Goal: Use online tool/utility: Utilize a website feature to perform a specific function

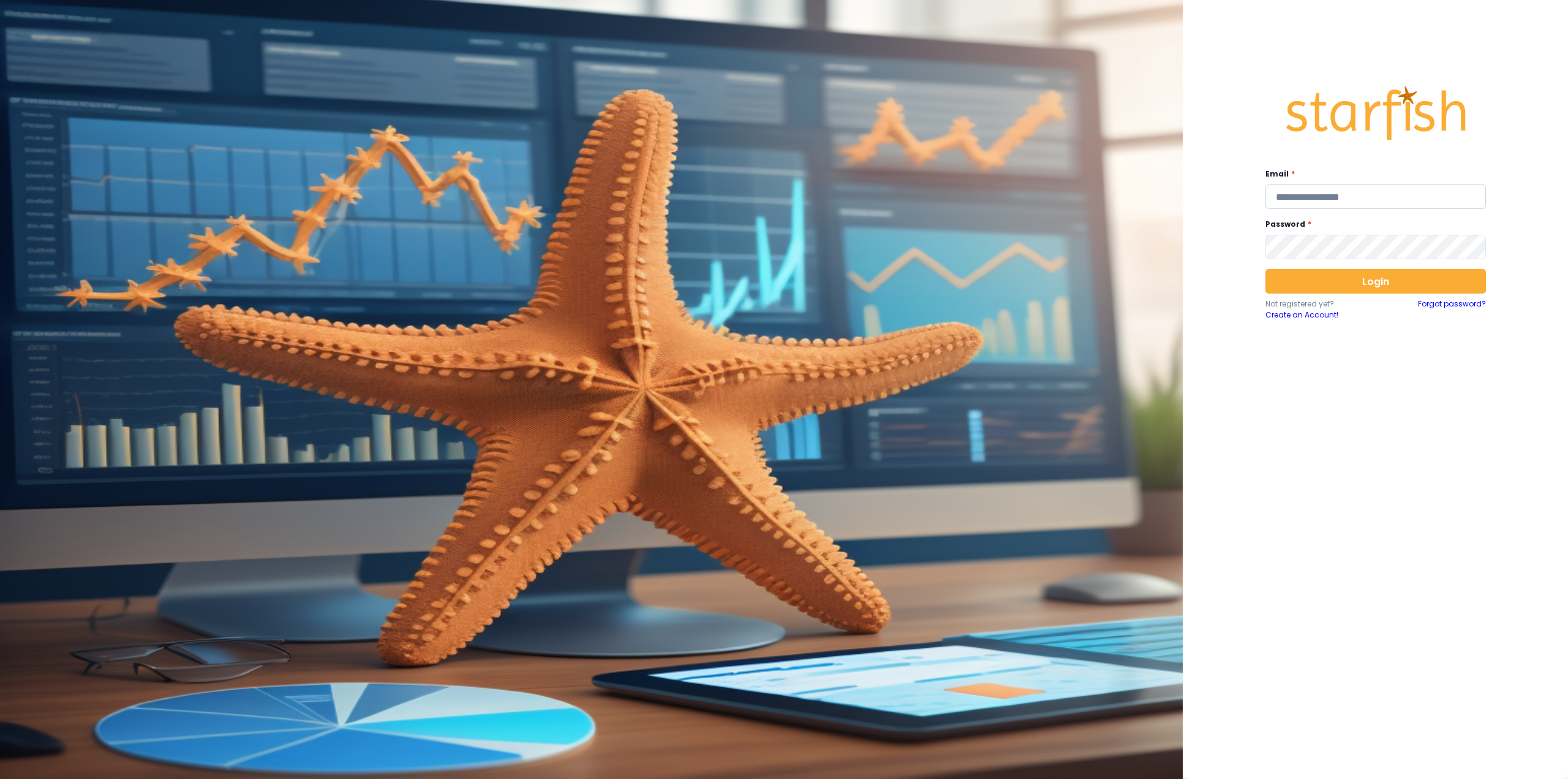
click at [1298, 200] on input "email" at bounding box center [1375, 197] width 220 height 25
type input "**********"
click at [1370, 285] on button "Login" at bounding box center [1375, 281] width 220 height 25
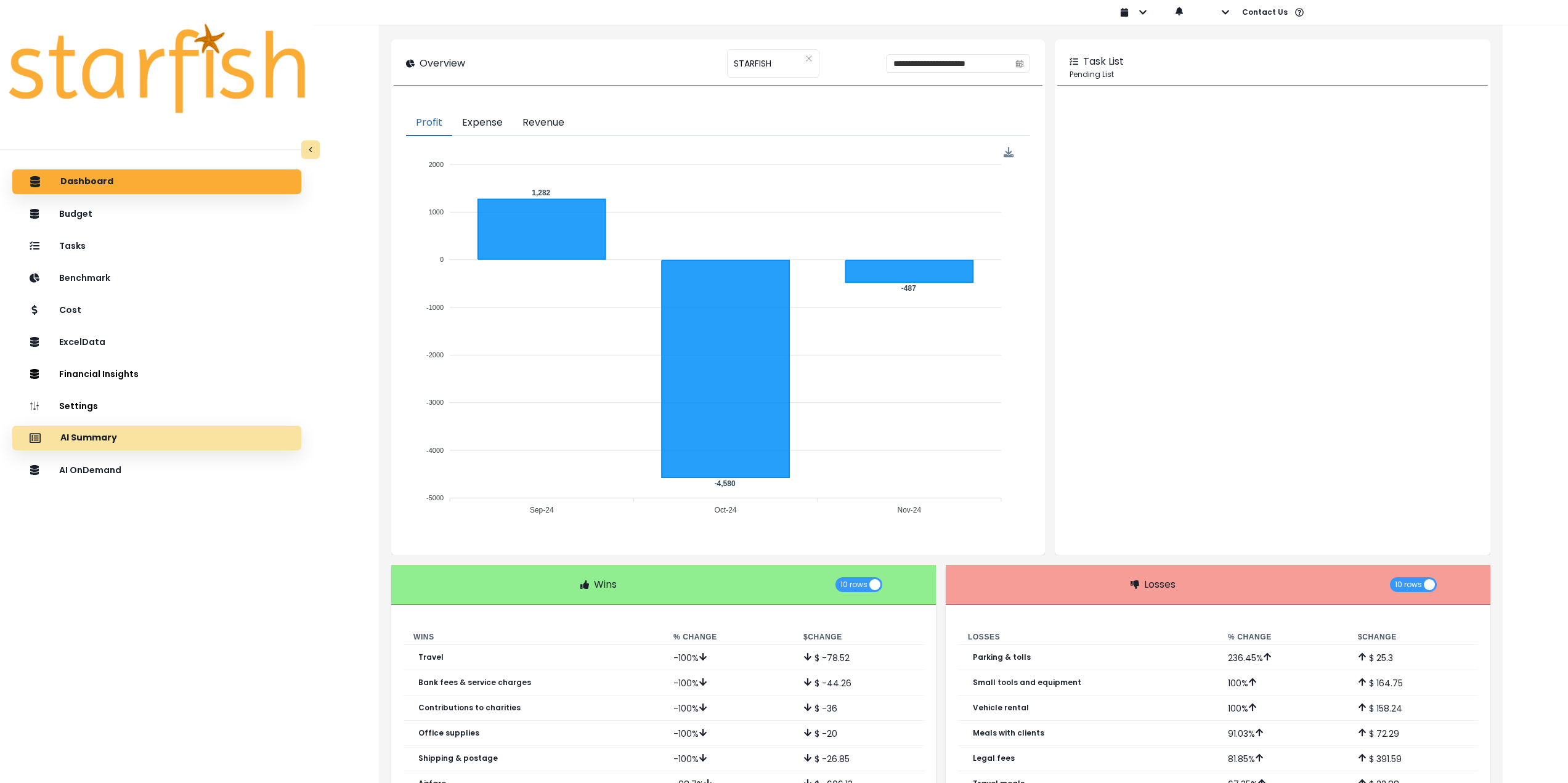
click at [227, 441] on div "AI Summary" at bounding box center [156, 438] width 269 height 26
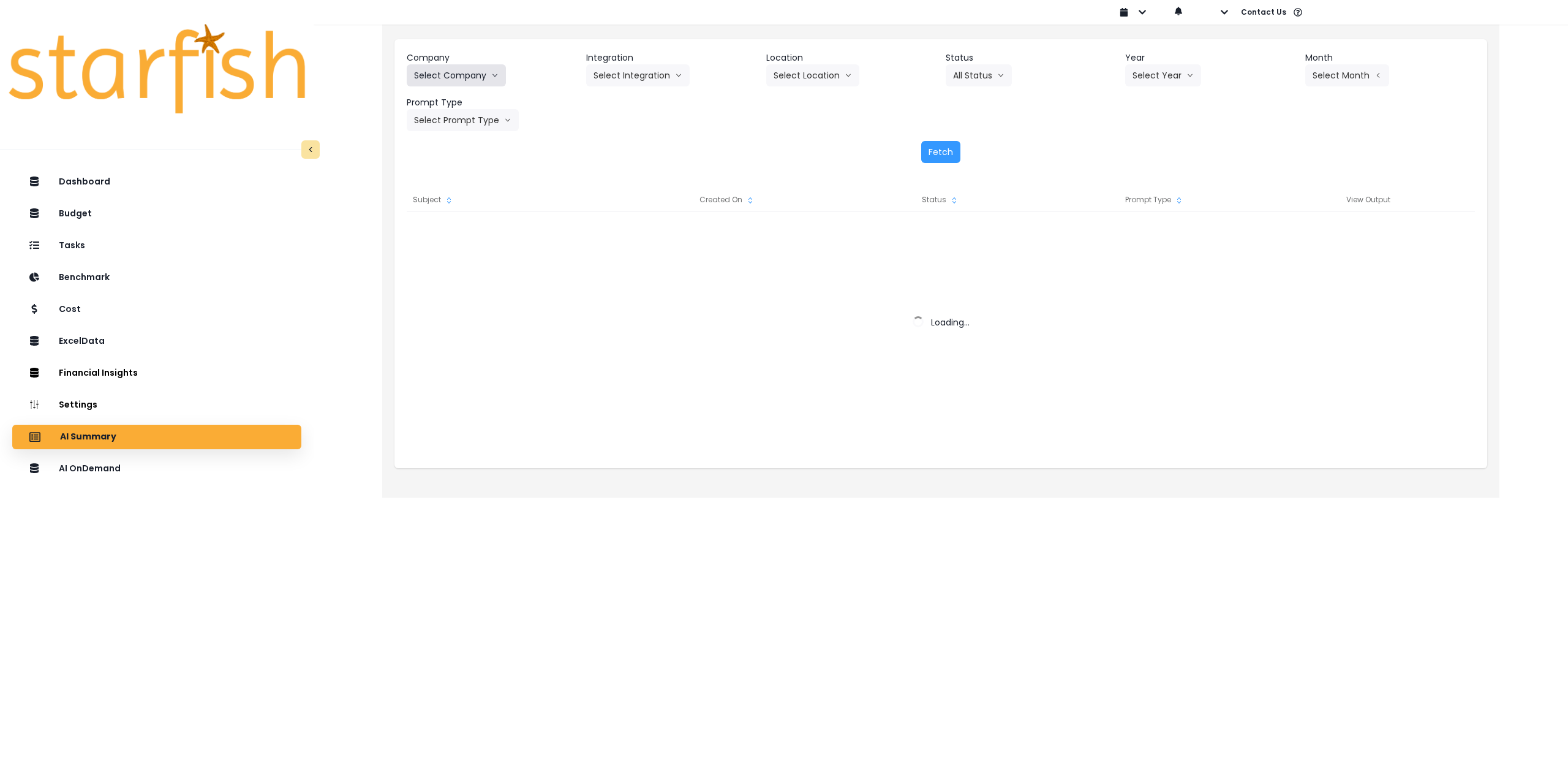
click at [459, 75] on button "Select Company" at bounding box center [457, 75] width 99 height 22
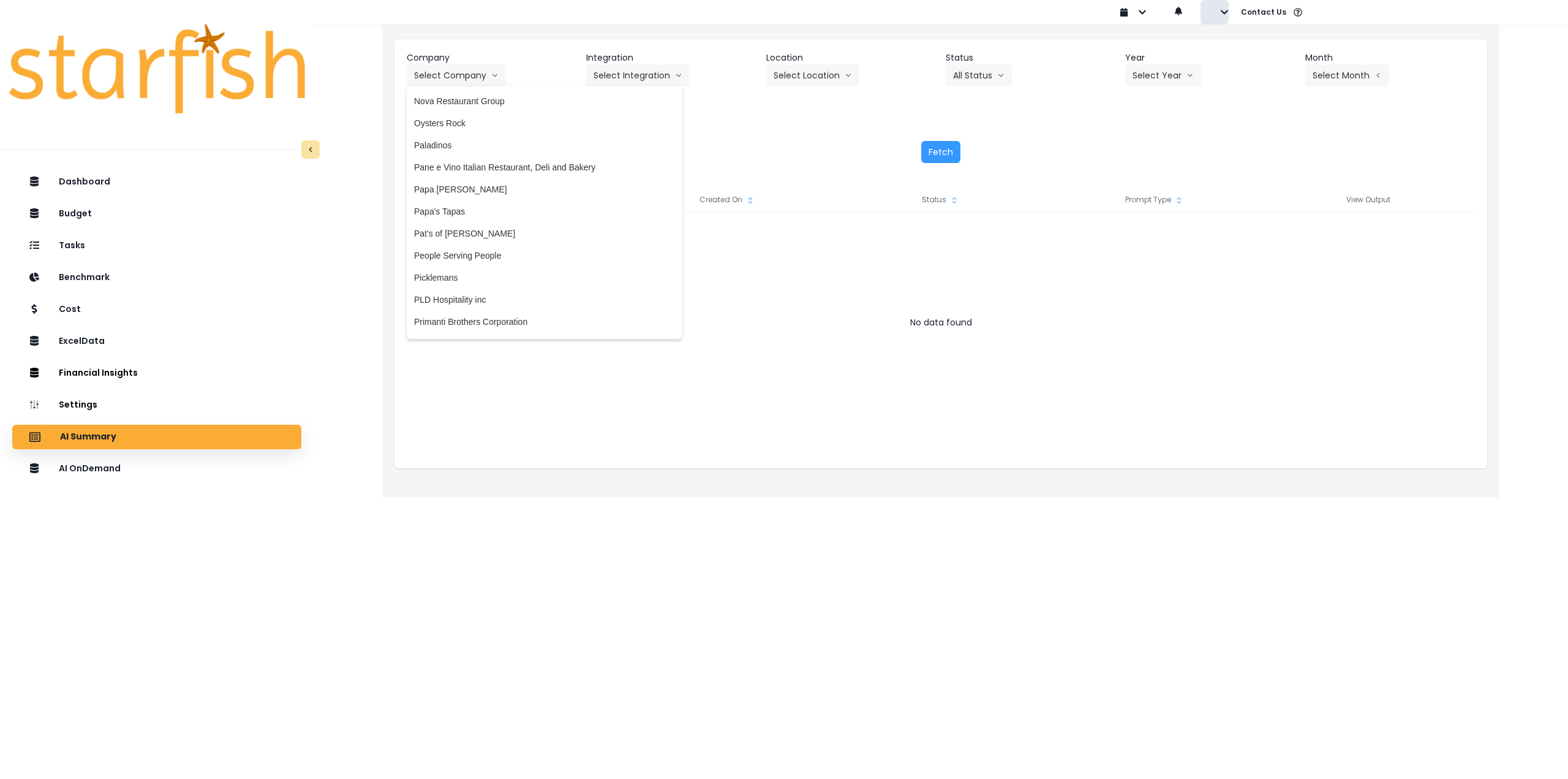
scroll to position [2039, 0]
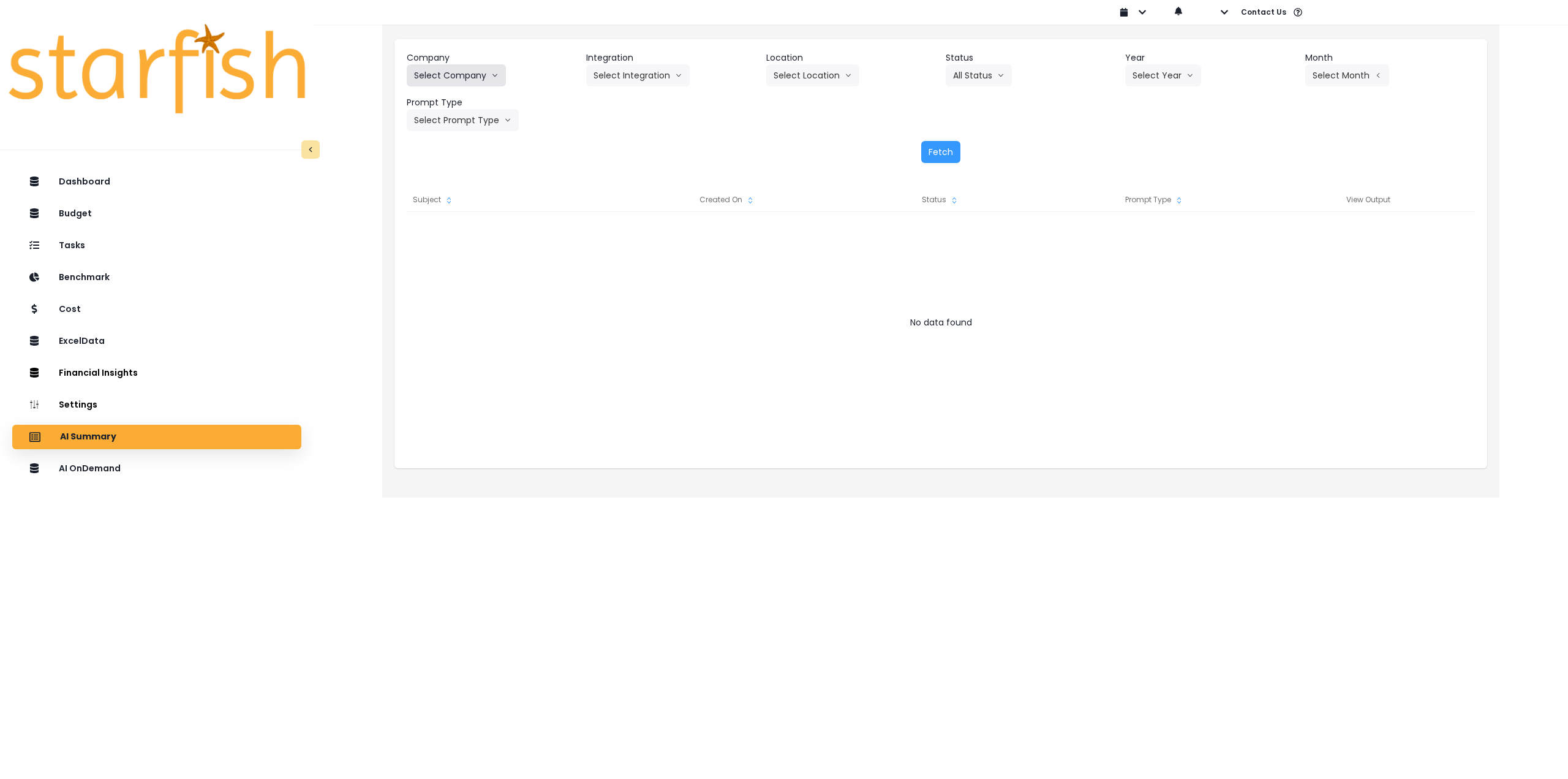
click at [455, 77] on button "Select Company" at bounding box center [457, 75] width 99 height 22
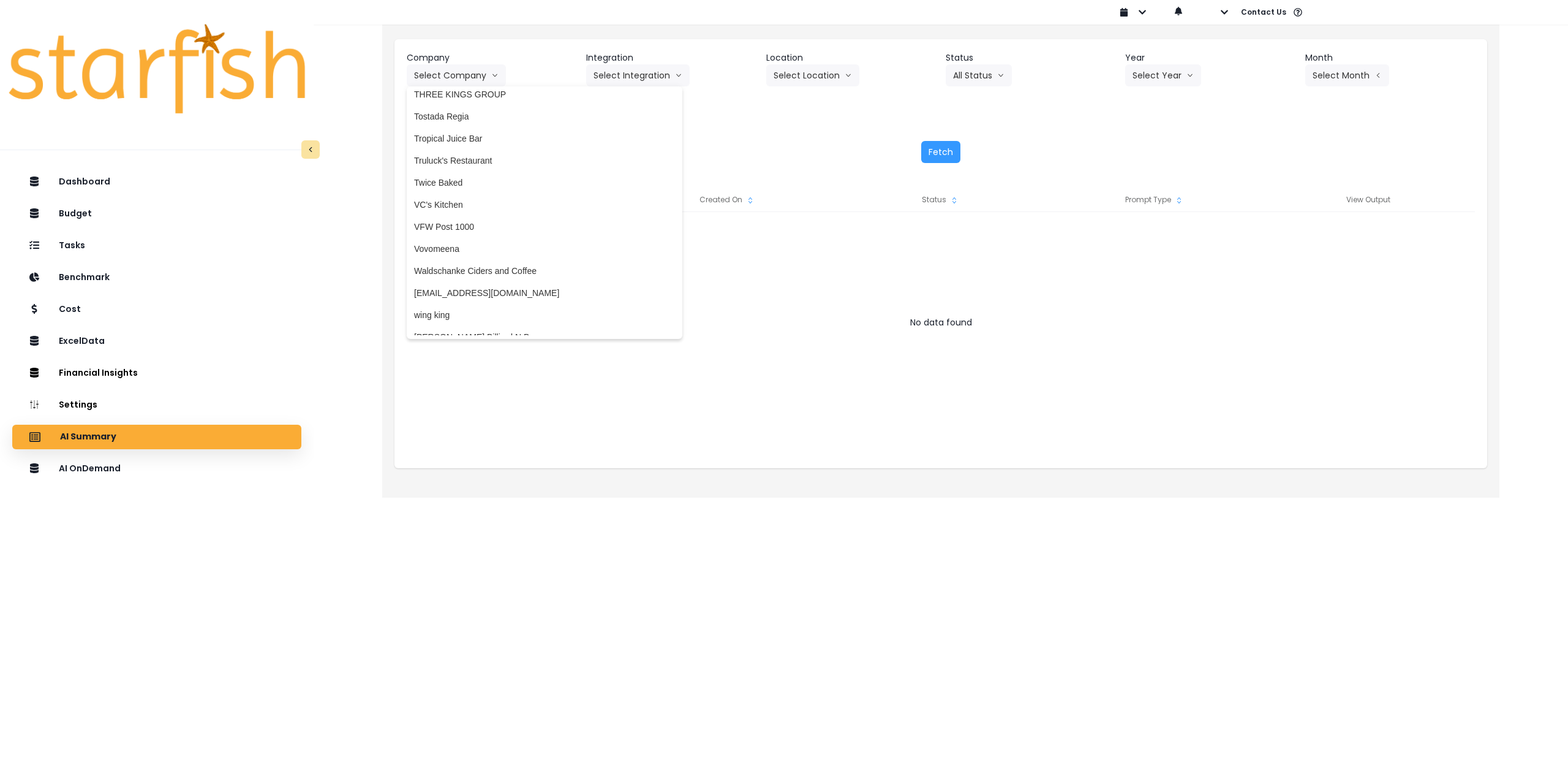
scroll to position [3020, 0]
click at [493, 129] on span "Truluck's Restaurant" at bounding box center [544, 125] width 261 height 12
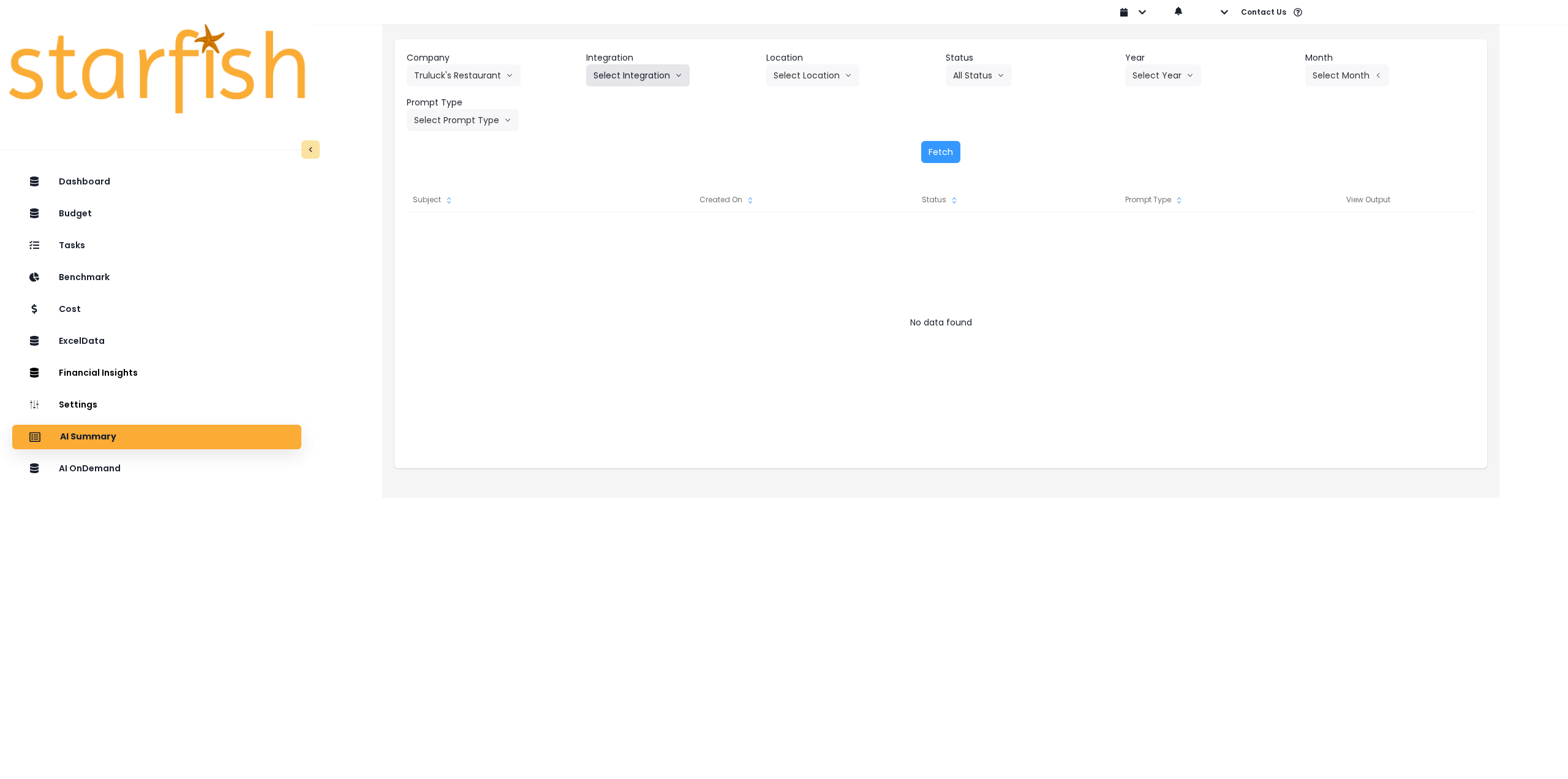
click at [651, 77] on button "Select Integration" at bounding box center [638, 75] width 103 height 22
click at [602, 101] on span "R365" at bounding box center [604, 101] width 20 height 12
click at [791, 76] on button "Select Location" at bounding box center [813, 75] width 93 height 22
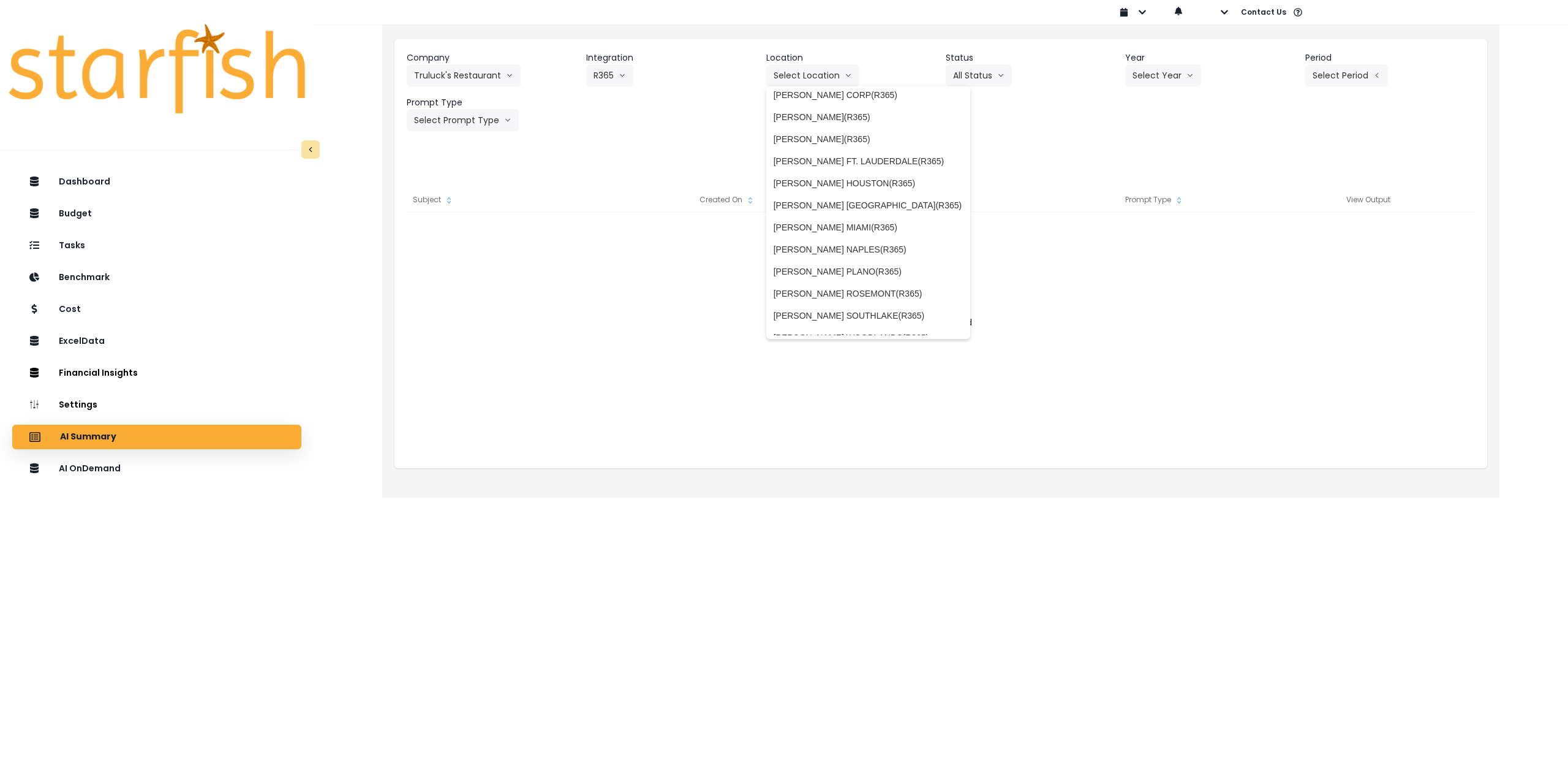
scroll to position [130, 0]
drag, startPoint x: 902, startPoint y: 322, endPoint x: 921, endPoint y: 308, distance: 23.6
click at [902, 323] on span "TRULUCK'S WOODLANDS(R365)" at bounding box center [868, 324] width 190 height 12
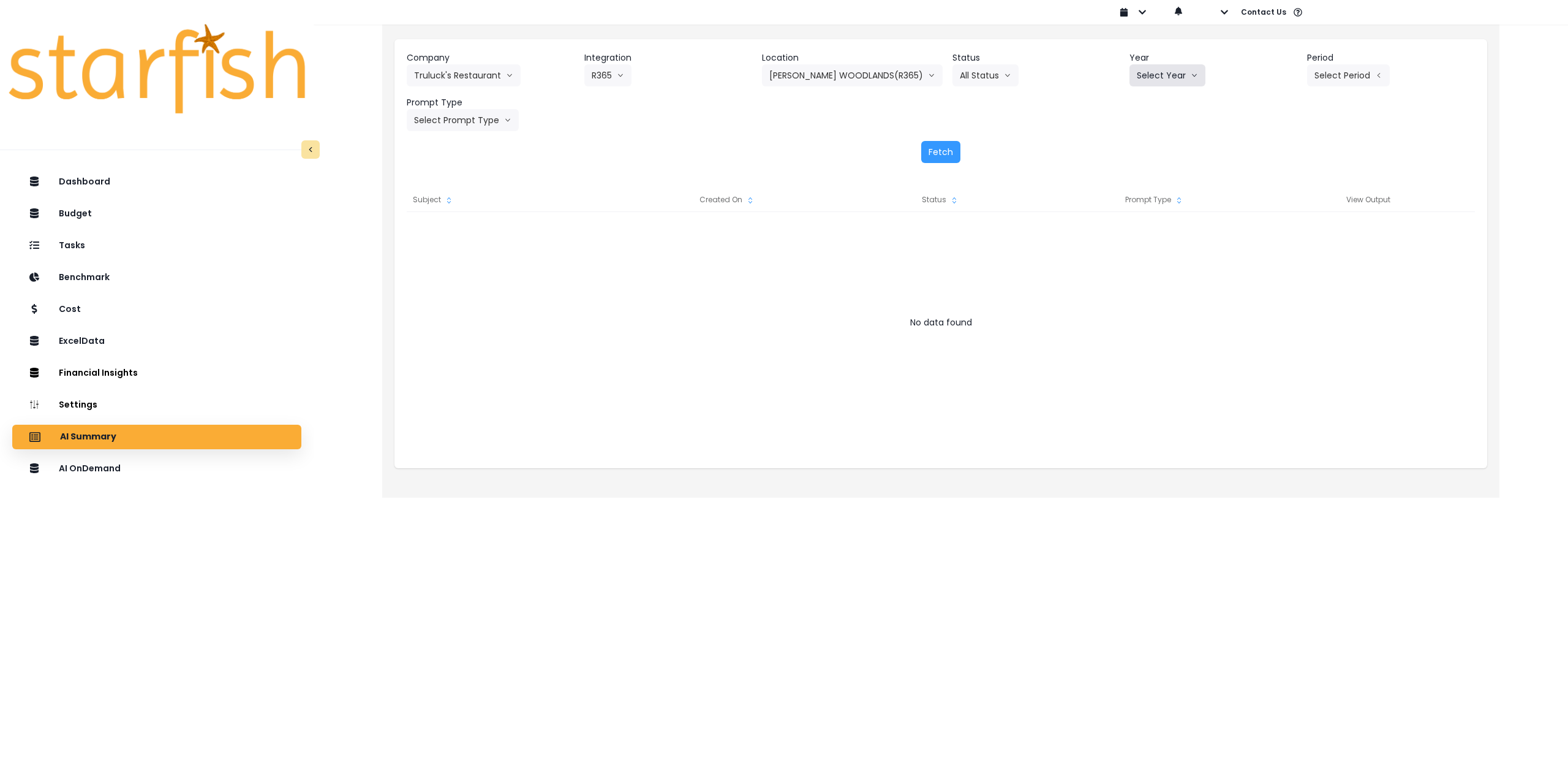
click at [1166, 76] on button "Select Year" at bounding box center [1167, 75] width 76 height 22
click at [1145, 151] on li "2025" at bounding box center [1145, 145] width 33 height 22
click at [1356, 71] on button "Select Period" at bounding box center [1348, 75] width 82 height 22
click at [1284, 231] on span "P8" at bounding box center [1292, 234] width 15 height 12
click at [476, 113] on button "Select Prompt Type" at bounding box center [463, 120] width 112 height 22
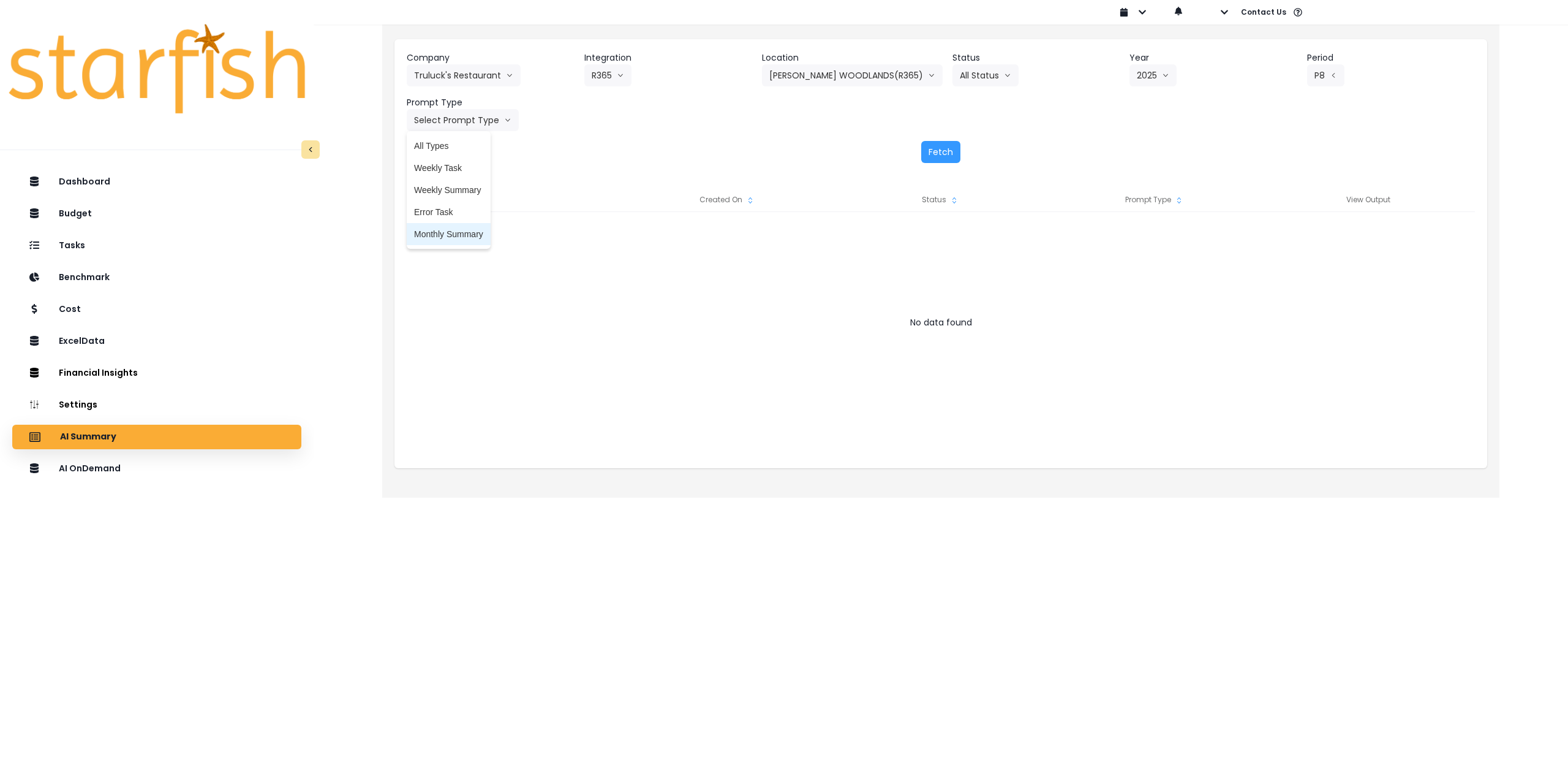
click at [451, 238] on span "Monthly Summary" at bounding box center [448, 234] width 69 height 12
click at [934, 153] on button "Fetch" at bounding box center [941, 152] width 39 height 22
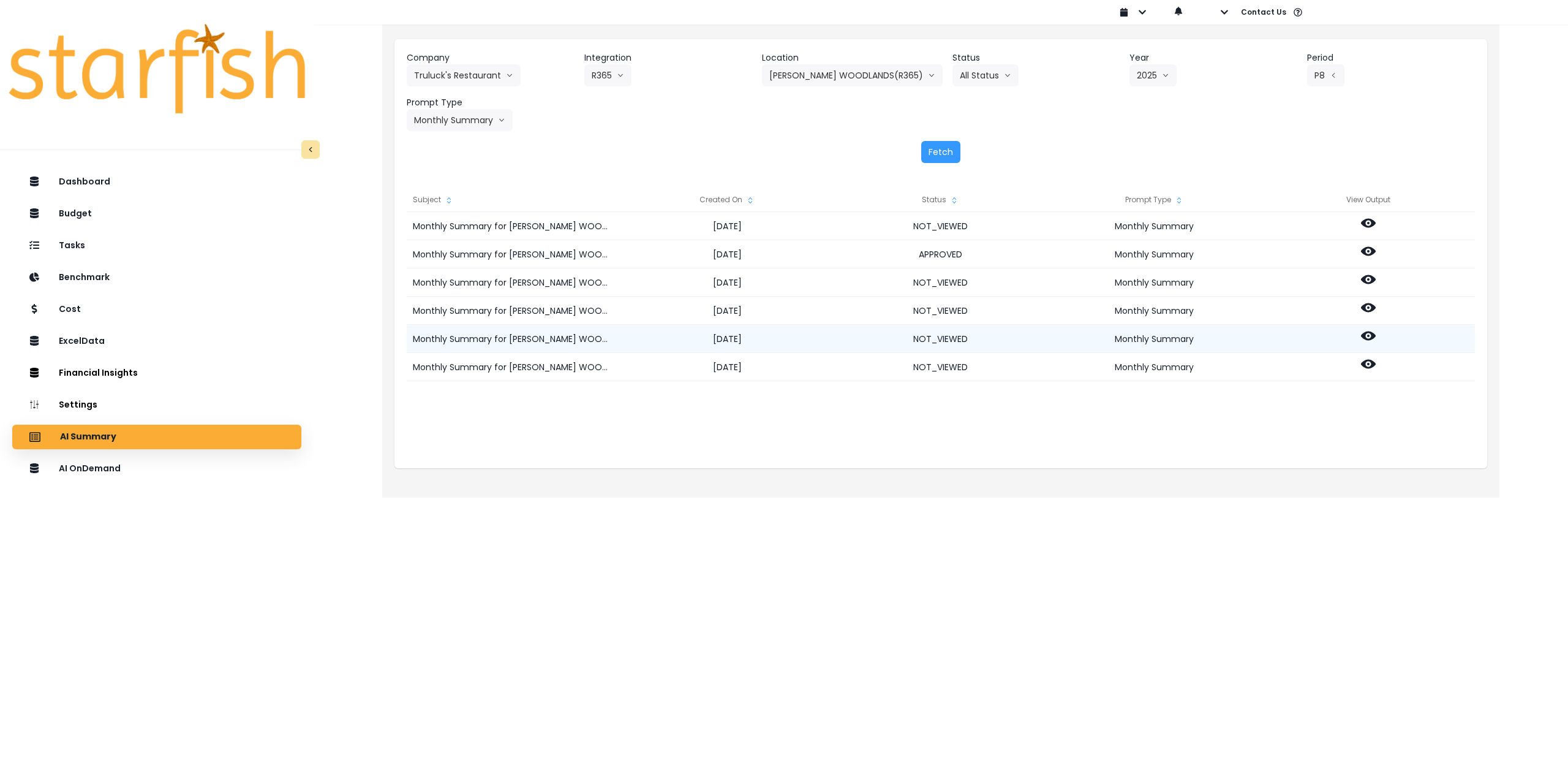
click at [1367, 334] on icon at bounding box center [1368, 336] width 15 height 15
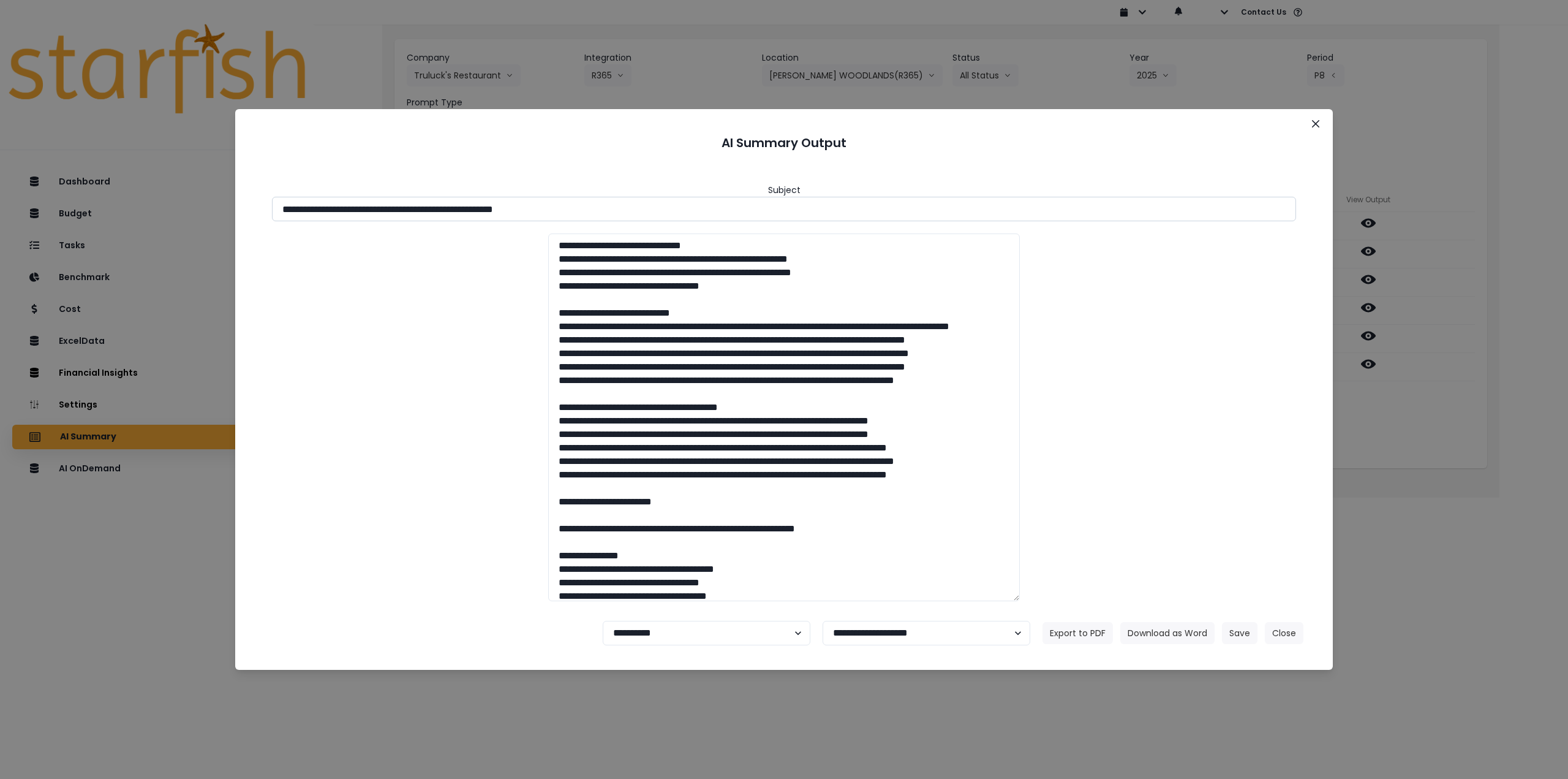
drag, startPoint x: 391, startPoint y: 207, endPoint x: 710, endPoint y: 204, distance: 319.0
click at [710, 204] on input "**********" at bounding box center [784, 209] width 1024 height 25
click at [1171, 628] on button "Download as Word" at bounding box center [1167, 633] width 95 height 22
click at [1414, 426] on div "**********" at bounding box center [784, 390] width 1568 height 779
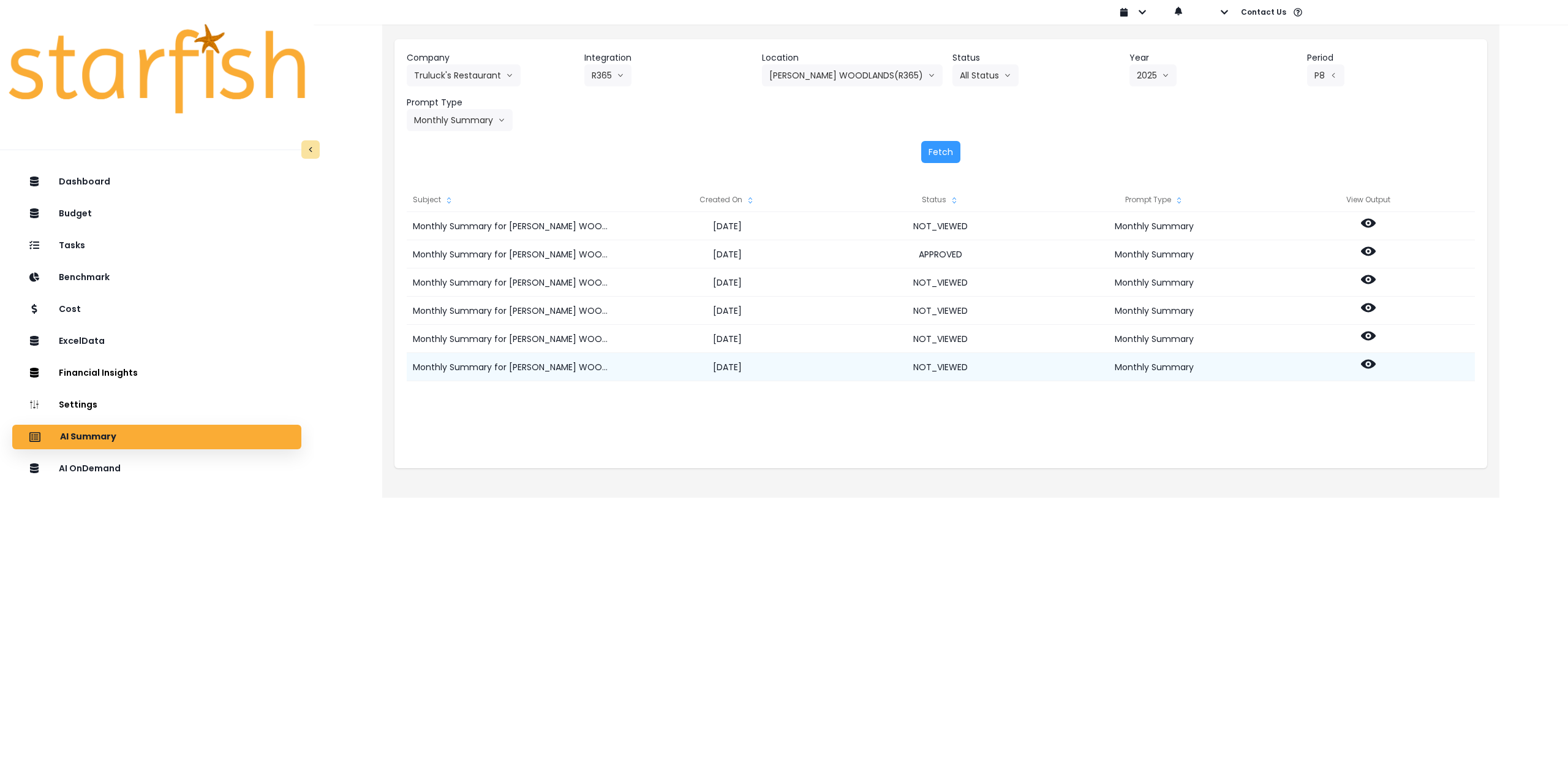
click at [1369, 363] on icon at bounding box center [1368, 364] width 15 height 15
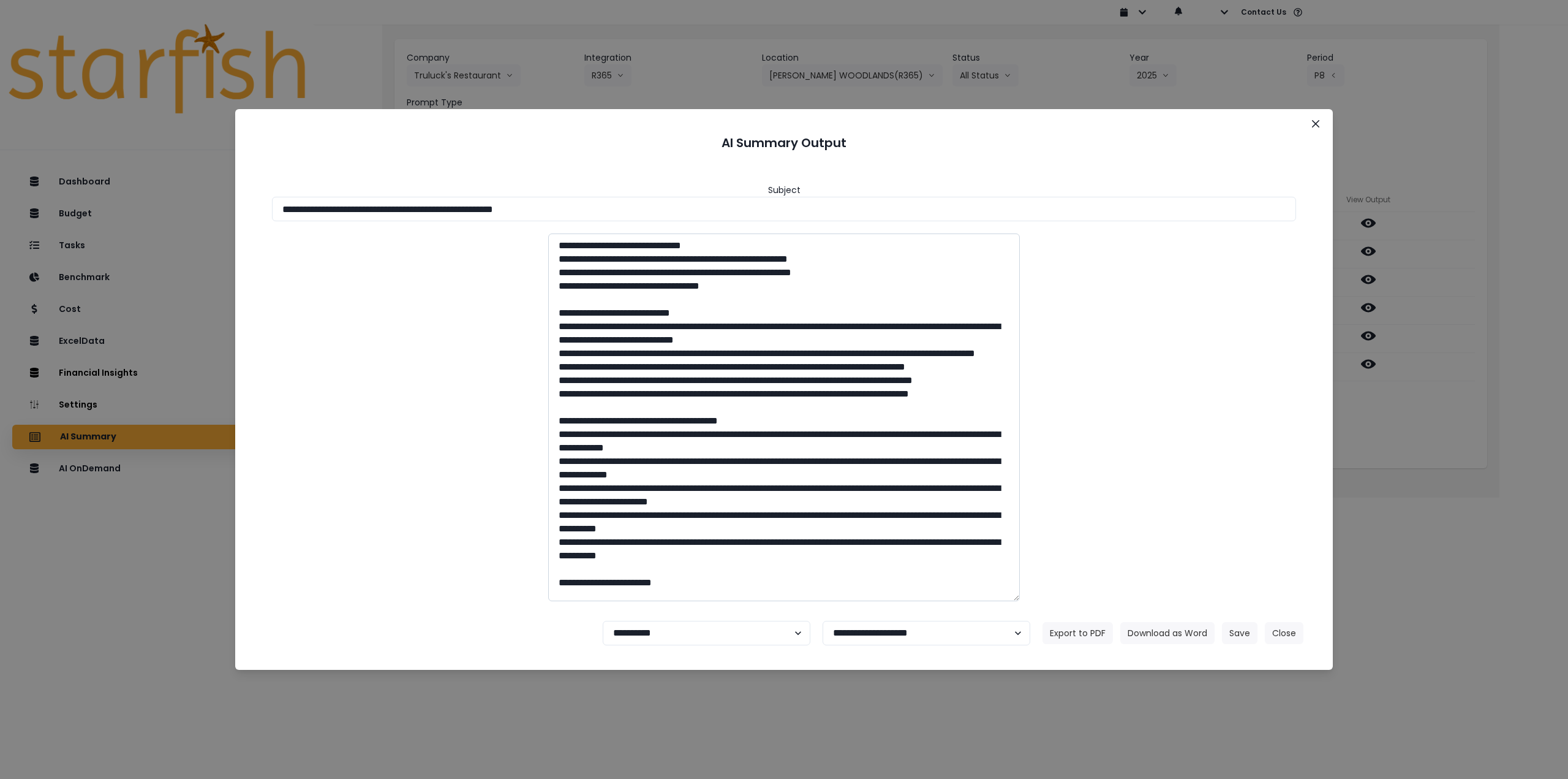
drag, startPoint x: 1308, startPoint y: 382, endPoint x: 863, endPoint y: 396, distance: 445.2
click at [866, 396] on div "**********" at bounding box center [783, 387] width 1068 height 449
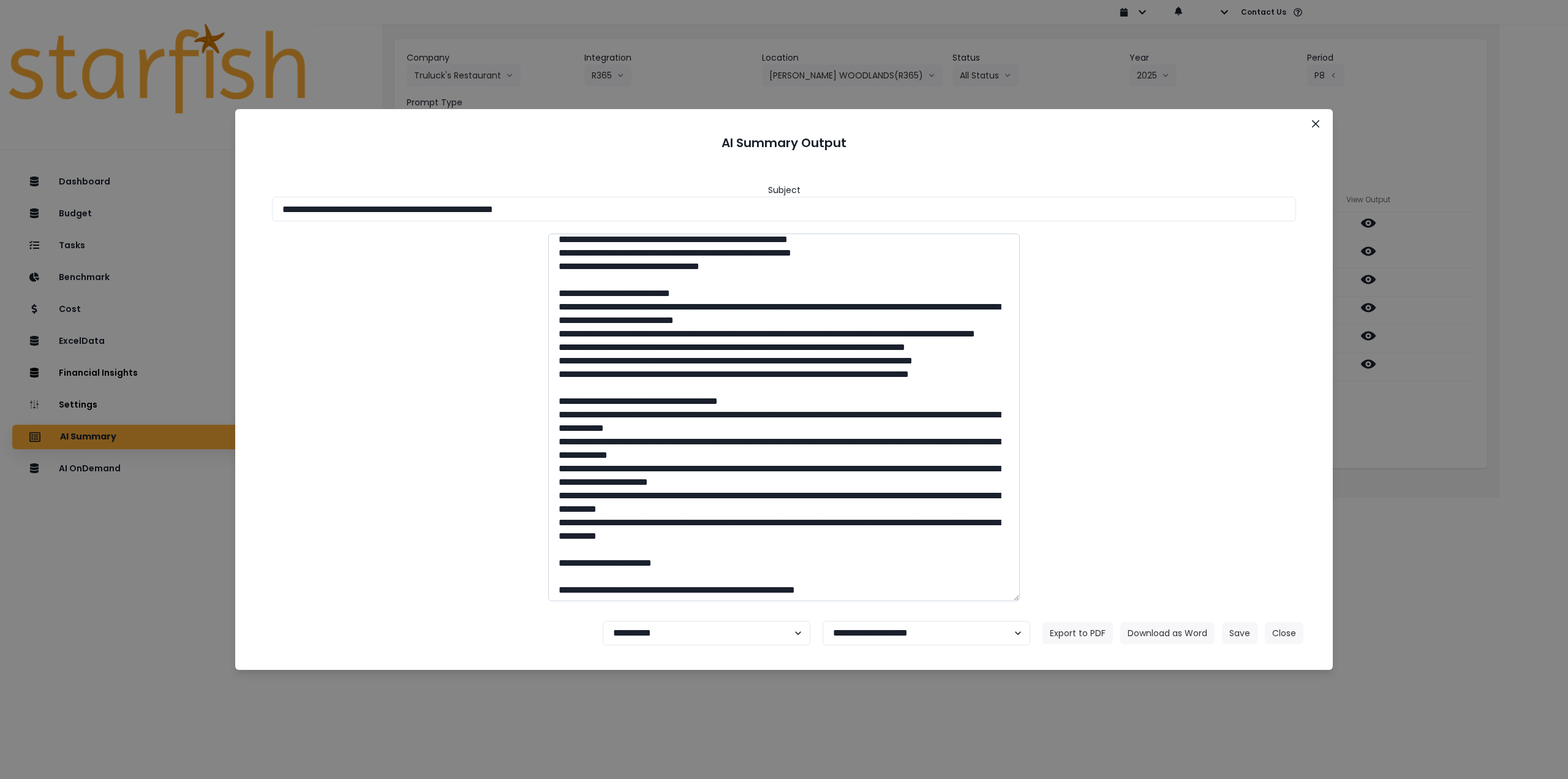
scroll to position [61, 0]
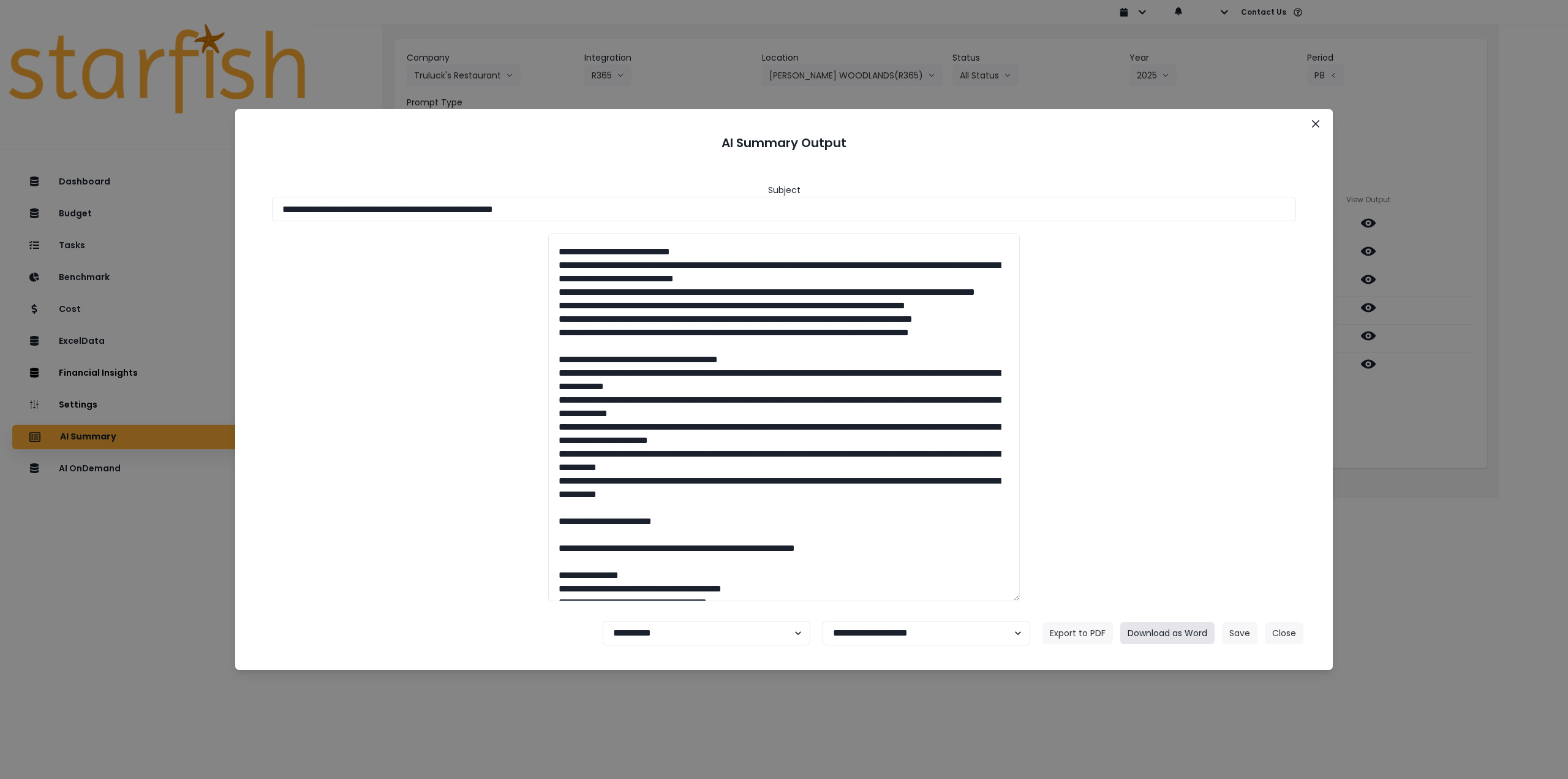
click at [1167, 633] on button "Download as Word" at bounding box center [1167, 633] width 95 height 22
